Goal: Transaction & Acquisition: Purchase product/service

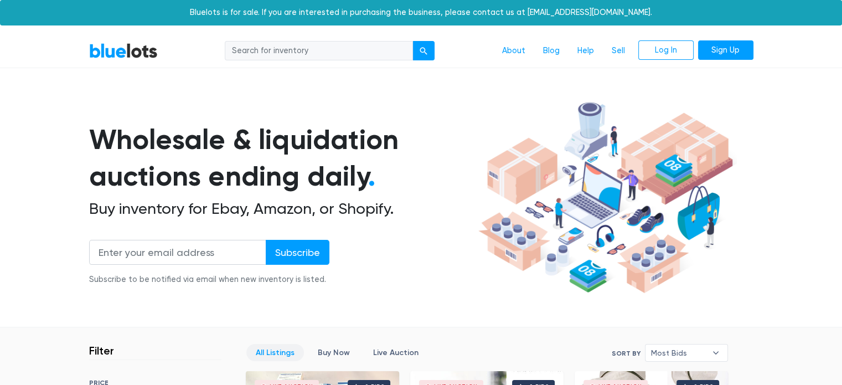
click at [297, 51] on input "search" at bounding box center [319, 51] width 188 height 20
type input "clothing"
click at [424, 51] on div "submit" at bounding box center [424, 51] width 8 height 8
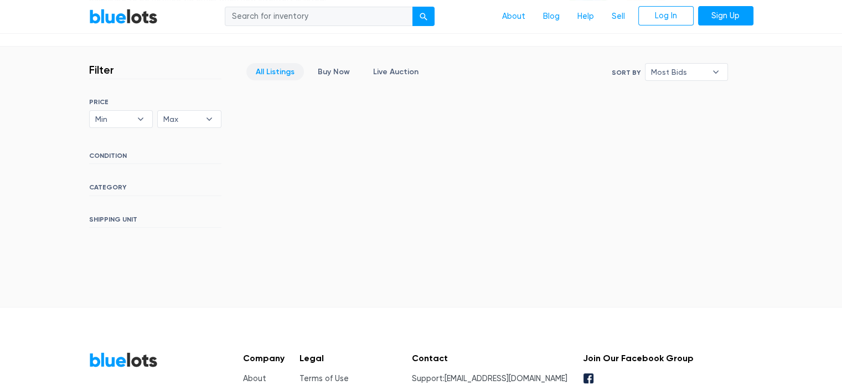
scroll to position [272, 0]
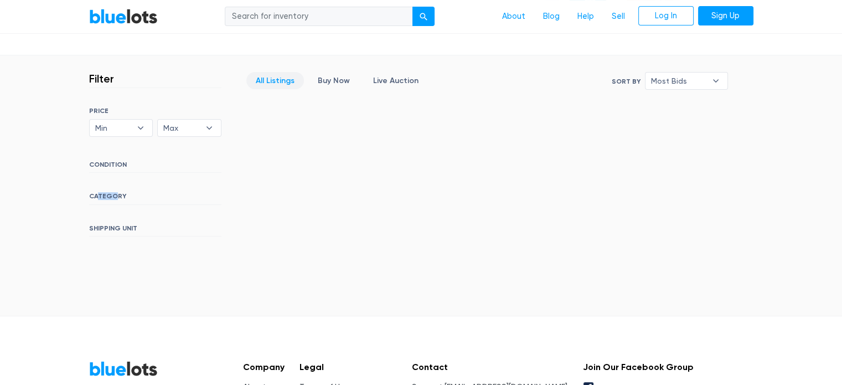
drag, startPoint x: 115, startPoint y: 192, endPoint x: 99, endPoint y: 196, distance: 16.5
click at [99, 196] on h6 "CATEGORY" at bounding box center [155, 198] width 132 height 12
click at [95, 197] on h6 "CATEGORY" at bounding box center [155, 198] width 132 height 12
click at [333, 77] on link "Buy Now" at bounding box center [333, 80] width 51 height 17
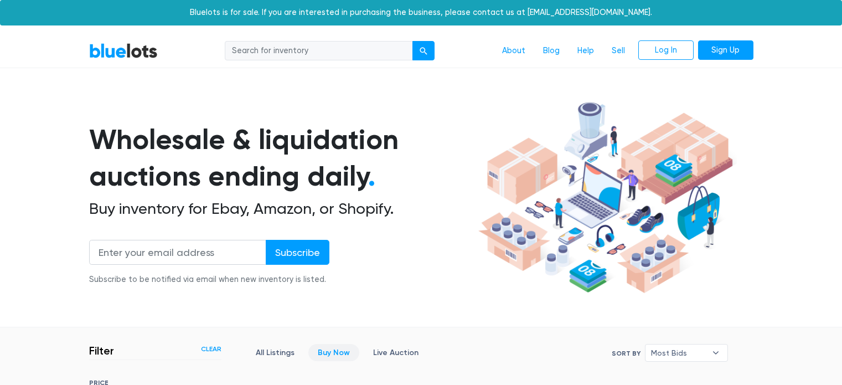
scroll to position [298, 0]
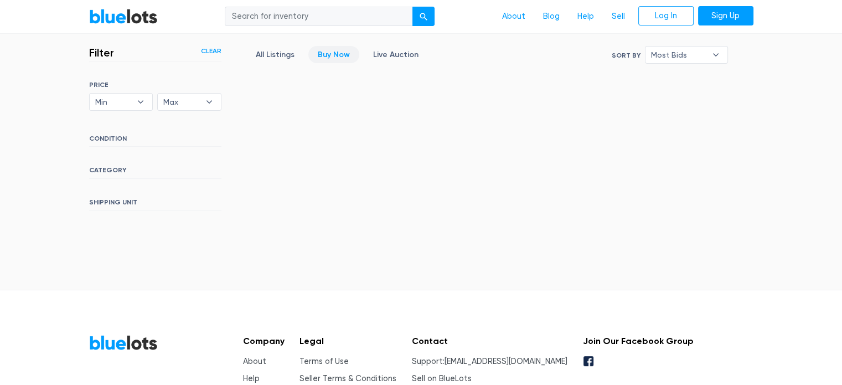
click at [97, 167] on h6 "CATEGORY" at bounding box center [155, 172] width 132 height 12
click at [515, 17] on link "About" at bounding box center [513, 16] width 41 height 21
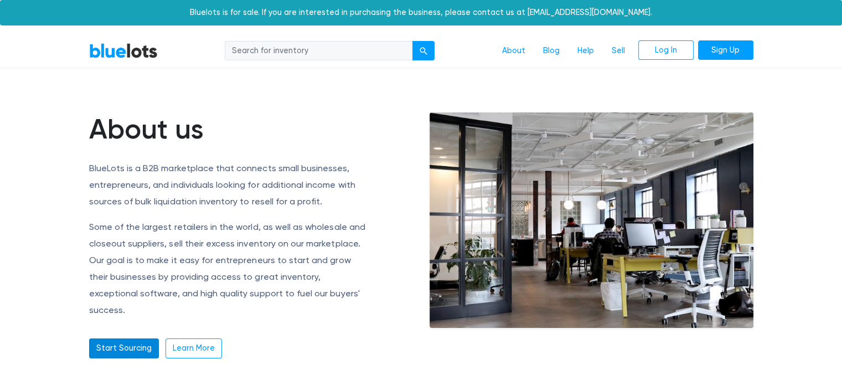
click at [112, 338] on link "Start Sourcing" at bounding box center [124, 348] width 70 height 20
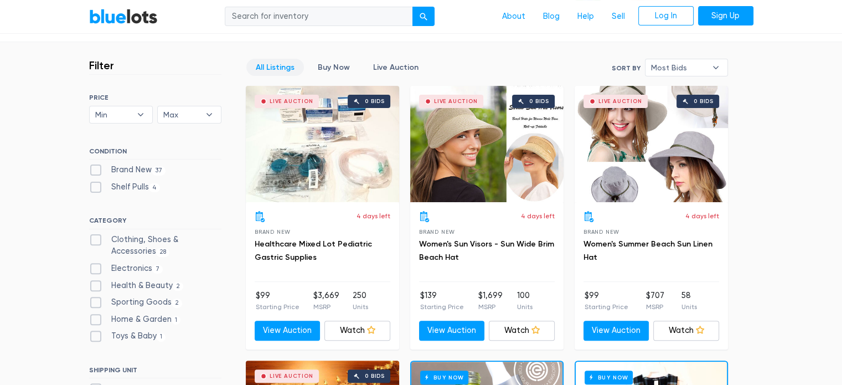
scroll to position [288, 0]
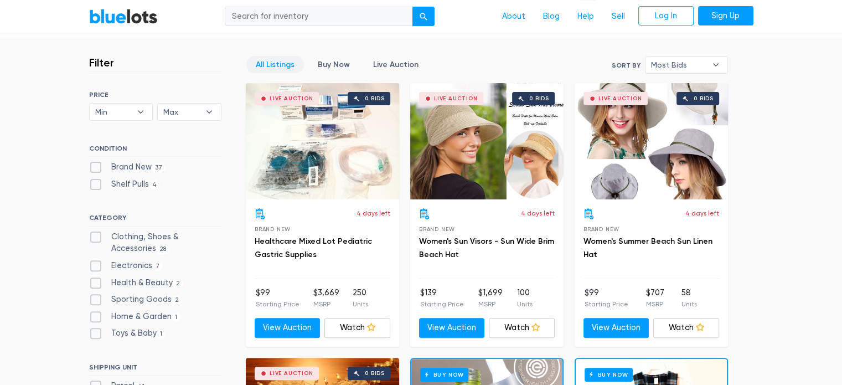
click at [92, 234] on label "Clothing, Shoes & Accessories 28" at bounding box center [155, 243] width 132 height 24
click at [92, 234] on Accessories"] "Clothing, Shoes & Accessories 28" at bounding box center [92, 234] width 7 height 7
checkbox Accessories"] "true"
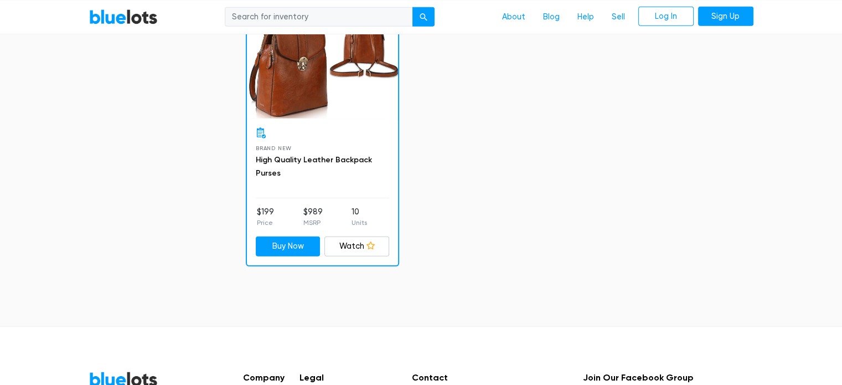
scroll to position [3444, 0]
